Goal: Information Seeking & Learning: Learn about a topic

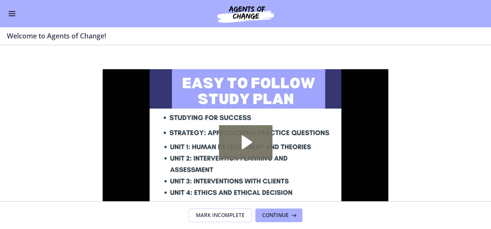
click at [12, 15] on span "Enable menu" at bounding box center [12, 15] width 7 height 1
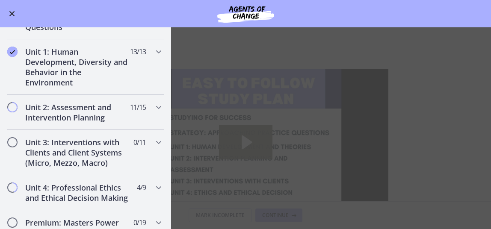
scroll to position [514, 0]
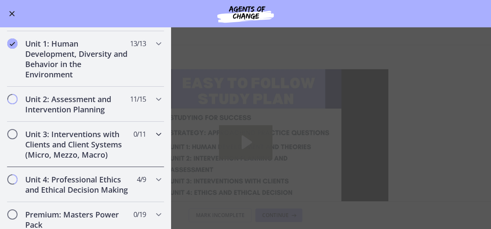
click at [154, 133] on icon "Chapters" at bounding box center [159, 134] width 10 height 10
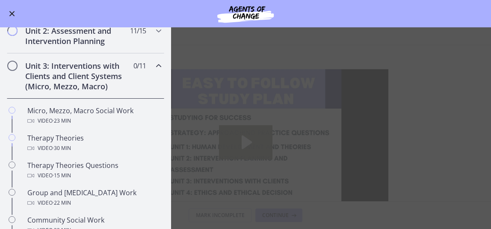
scroll to position [260, 0]
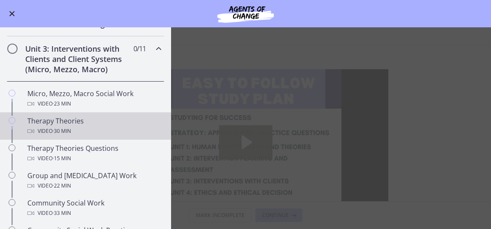
click at [58, 128] on span "· 30 min" at bounding box center [62, 131] width 18 height 10
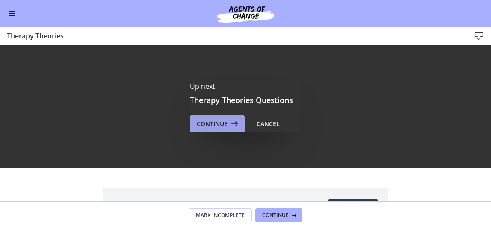
click at [219, 128] on span "Continue" at bounding box center [212, 124] width 31 height 10
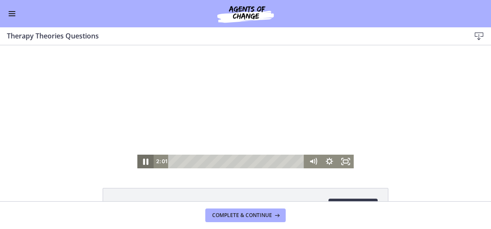
click at [143, 161] on icon "Pause" at bounding box center [145, 162] width 5 height 6
click at [144, 161] on icon "Play Video" at bounding box center [146, 161] width 5 height 7
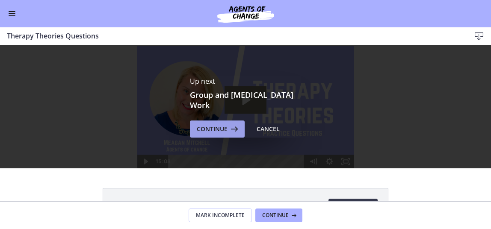
click at [212, 129] on span "Continue" at bounding box center [212, 129] width 31 height 10
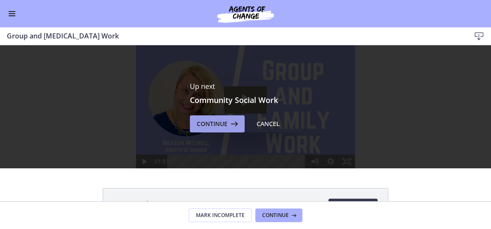
click at [210, 125] on span "Continue" at bounding box center [212, 124] width 31 height 10
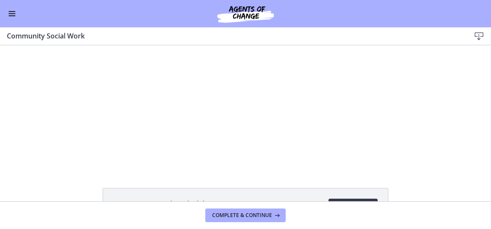
scroll to position [260, 0]
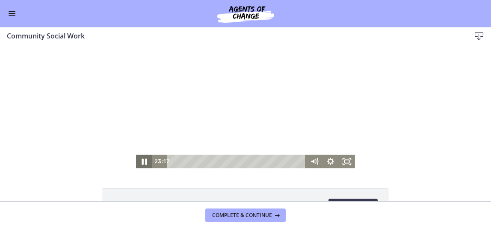
click at [140, 162] on icon "Pause" at bounding box center [144, 162] width 20 height 16
click at [143, 162] on icon "Play Video" at bounding box center [145, 162] width 4 height 6
click at [142, 161] on icon "Pause" at bounding box center [144, 162] width 5 height 6
click at [143, 161] on icon "Play Video" at bounding box center [145, 162] width 4 height 6
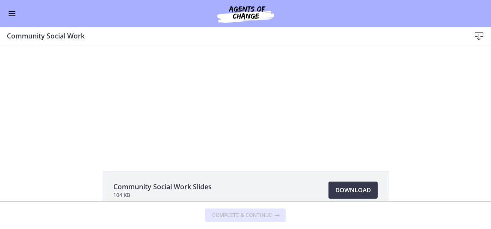
scroll to position [0, 0]
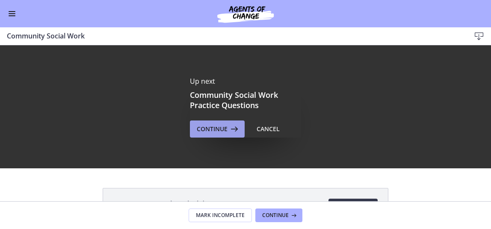
click at [212, 129] on span "Continue" at bounding box center [212, 129] width 31 height 10
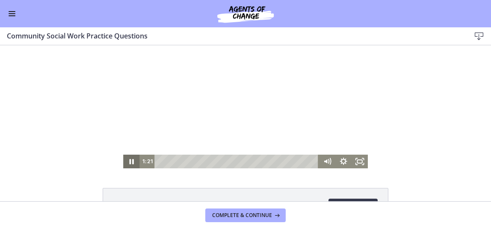
click at [129, 162] on icon "Pause" at bounding box center [131, 162] width 16 height 14
